Goal: Transaction & Acquisition: Book appointment/travel/reservation

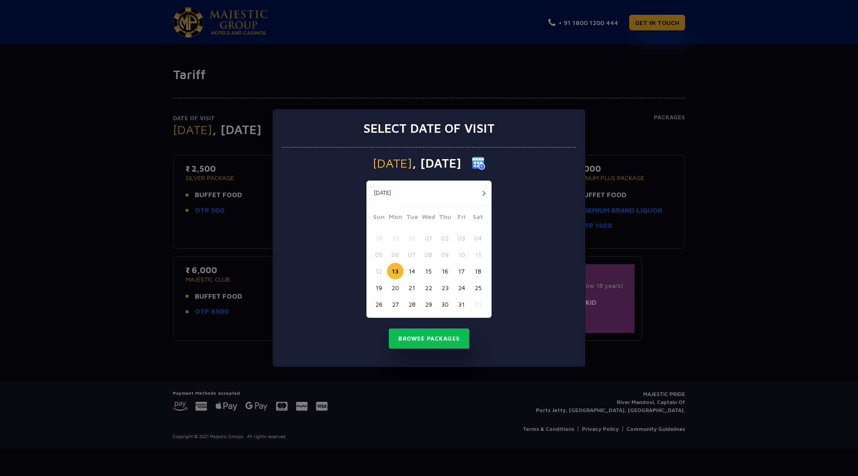
click at [463, 270] on button "17" at bounding box center [461, 271] width 17 height 17
click at [481, 272] on button "18" at bounding box center [478, 271] width 17 height 17
click at [462, 273] on button "17" at bounding box center [461, 271] width 17 height 17
click at [441, 338] on button "Browse Packages" at bounding box center [429, 339] width 80 height 21
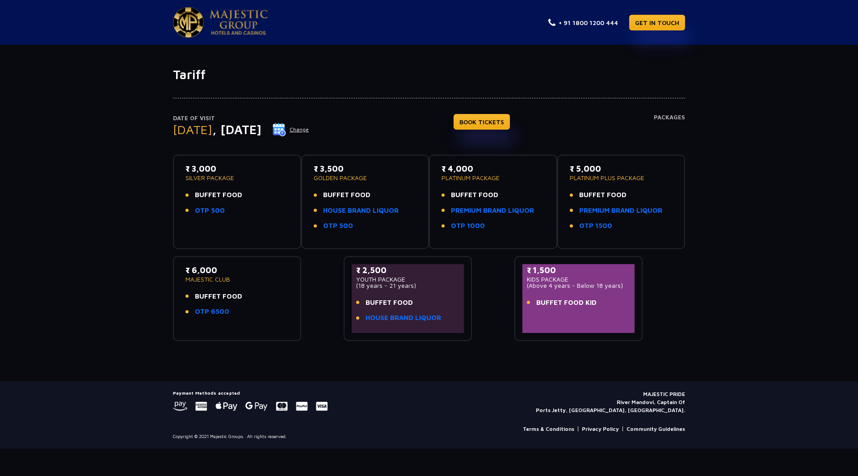
click at [540, 270] on p "₹ 1,500" at bounding box center [578, 270] width 103 height 12
click at [707, 272] on div "Date of Visit Friday , 17 Oct 2025 Change BOOK TICKETS Packages ₹ 3,000 SILVER …" at bounding box center [429, 211] width 858 height 259
click at [209, 209] on link "OTP 500" at bounding box center [210, 211] width 30 height 10
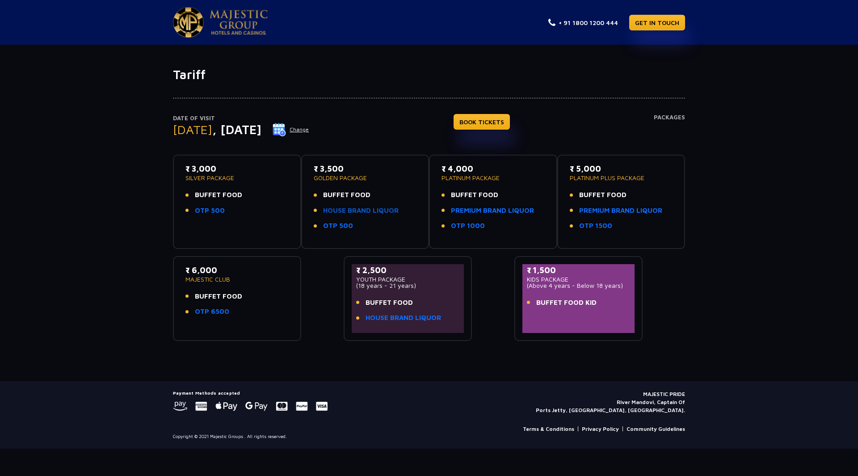
click at [372, 211] on link "HOUSE BRAND LIQUOR" at bounding box center [361, 211] width 76 height 10
click at [40, 210] on div "Date of Visit Friday , 17 Oct 2025 Change BOOK TICKETS Packages ₹ 3,000 SILVER …" at bounding box center [429, 211] width 858 height 259
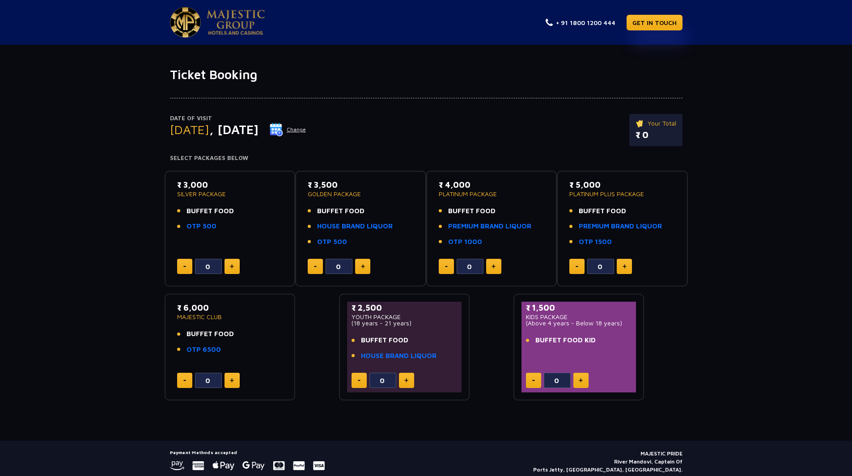
click at [231, 264] on img at bounding box center [232, 266] width 4 height 4
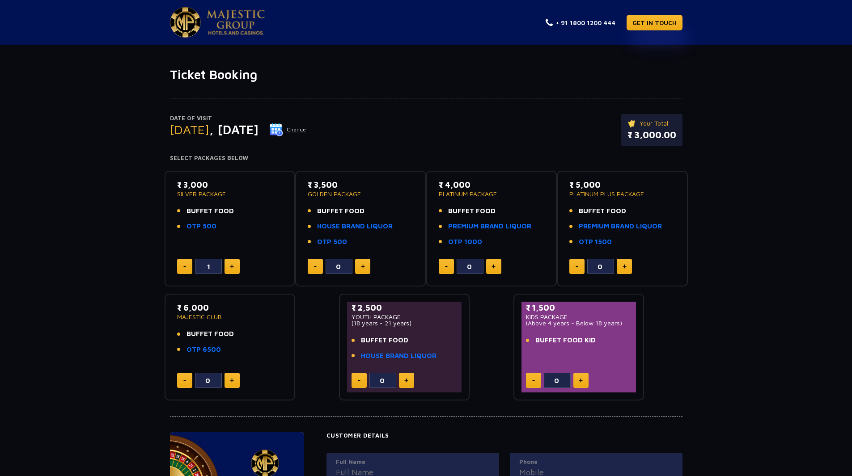
click at [231, 264] on img at bounding box center [232, 266] width 4 height 4
type input "2"
click at [582, 378] on button at bounding box center [580, 380] width 15 height 15
type input "1"
click at [656, 135] on p "₹ 7,500.00" at bounding box center [652, 134] width 48 height 13
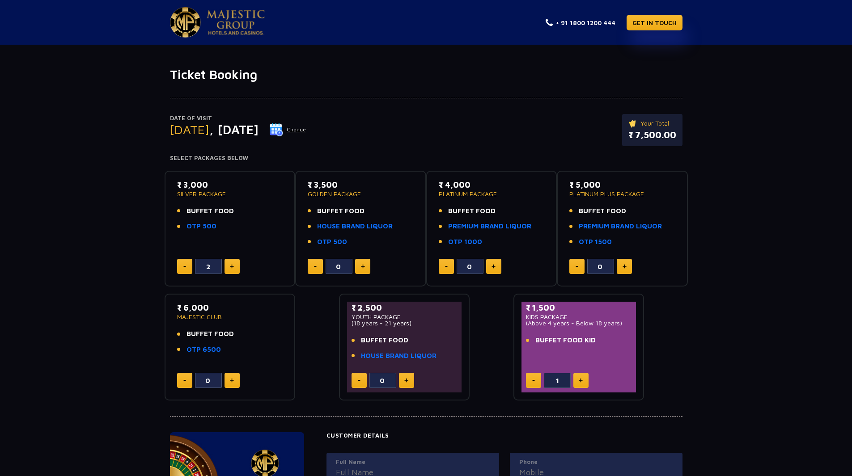
click at [656, 135] on p "₹ 7,500.00" at bounding box center [652, 134] width 48 height 13
click at [655, 138] on p "₹ 7,500.00" at bounding box center [652, 134] width 48 height 13
click at [205, 26] on link at bounding box center [217, 22] width 95 height 30
